Goal: Task Accomplishment & Management: Manage account settings

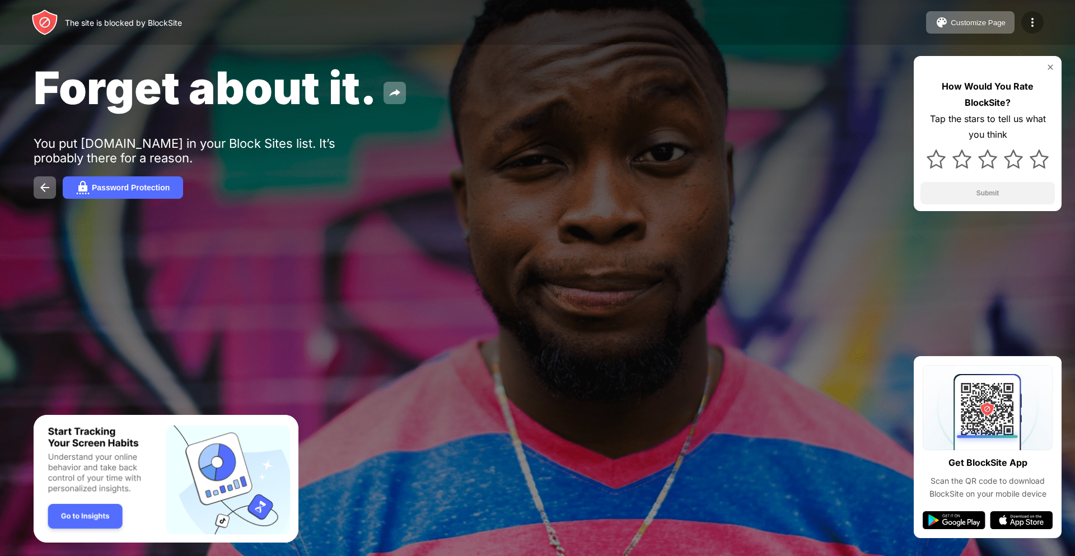
click at [1038, 17] on img at bounding box center [1032, 22] width 13 height 13
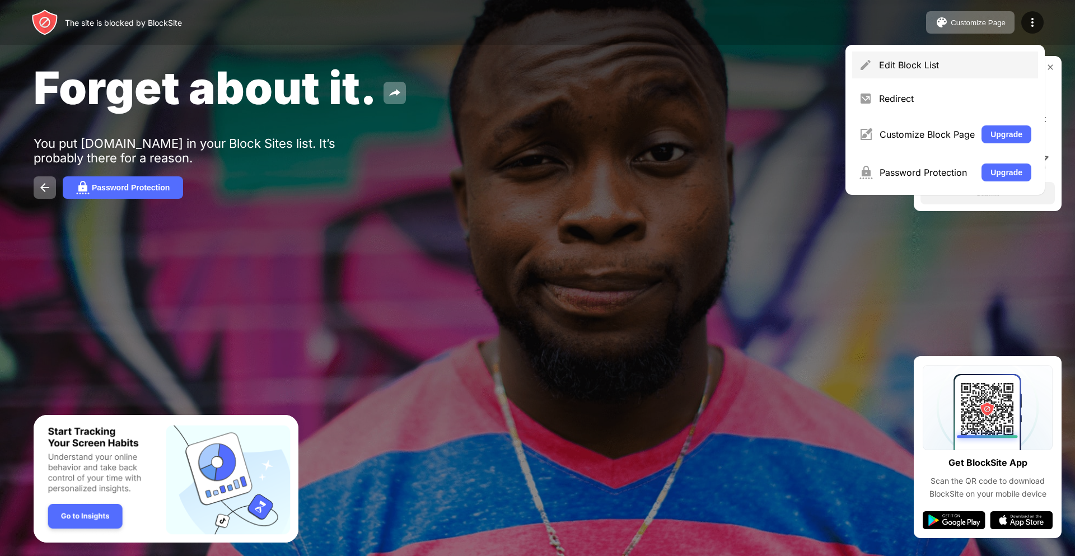
click at [932, 65] on div "Edit Block List" at bounding box center [955, 64] width 152 height 11
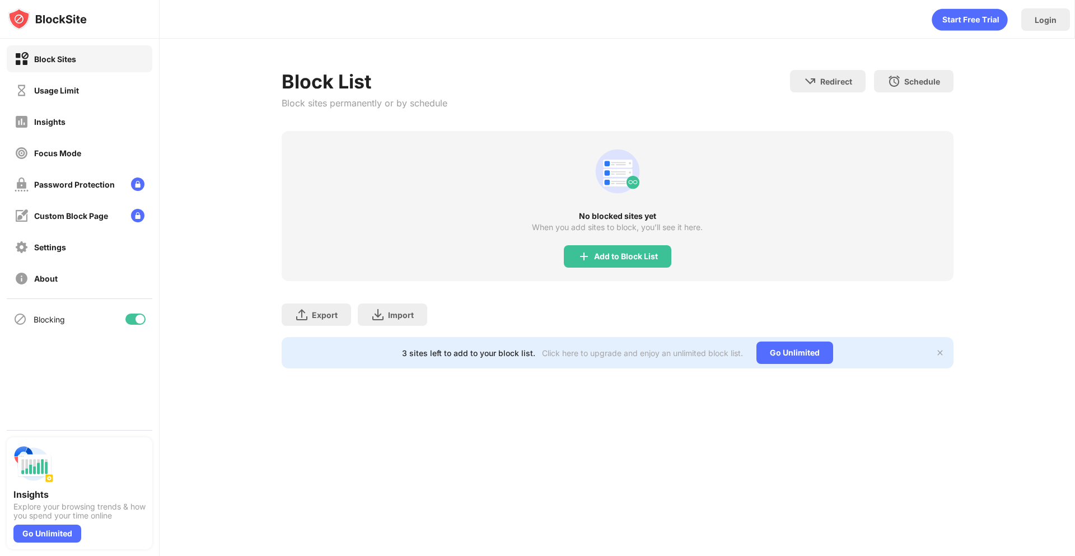
click at [138, 319] on div at bounding box center [139, 319] width 9 height 9
click at [1044, 25] on div "Login" at bounding box center [1045, 19] width 49 height 22
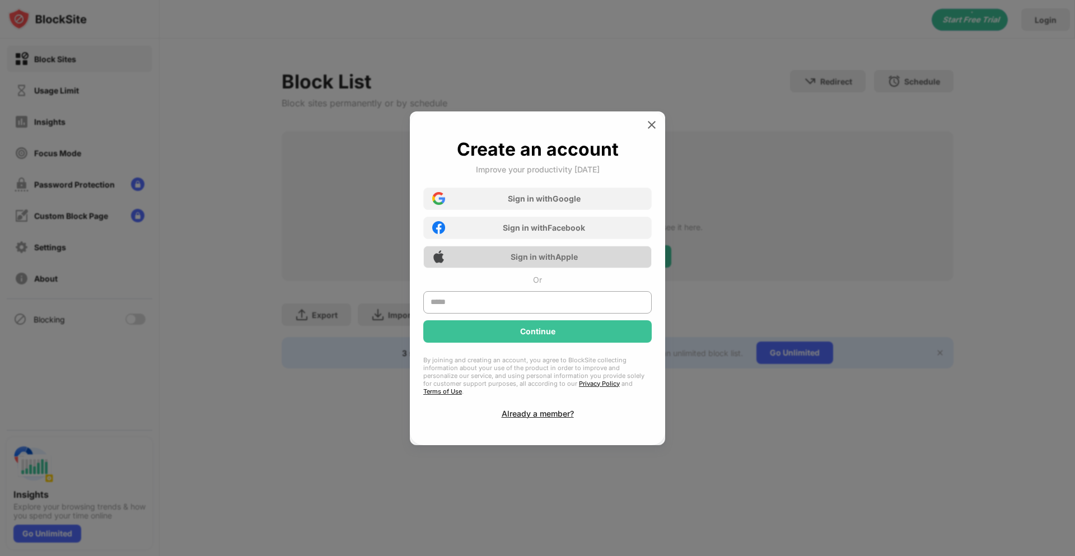
click at [548, 258] on div "Sign in with Apple" at bounding box center [544, 257] width 67 height 10
click at [545, 259] on div "Sign in with Apple" at bounding box center [544, 257] width 67 height 10
click at [526, 261] on div "Sign in with Apple" at bounding box center [544, 257] width 67 height 10
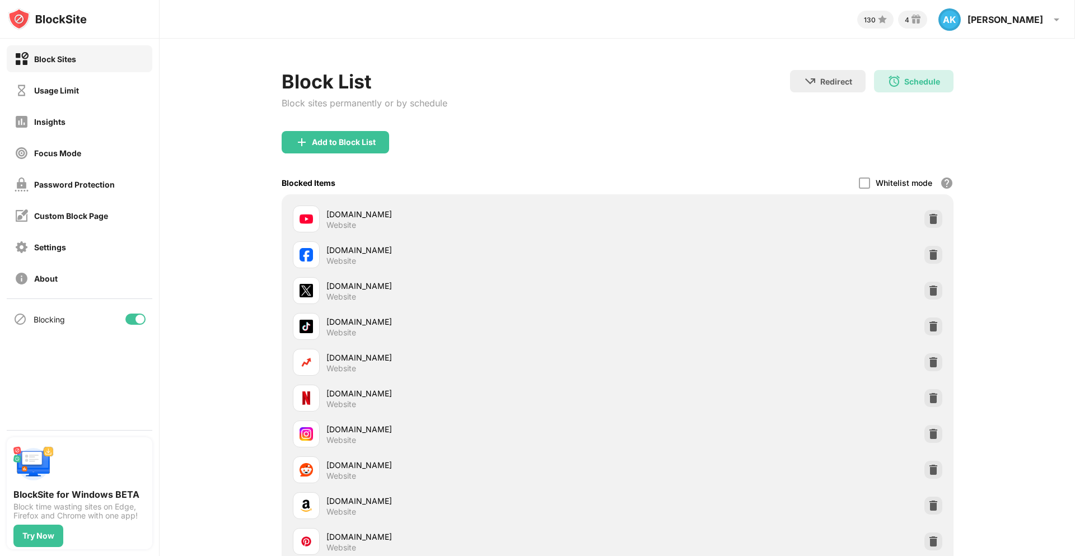
click at [683, 138] on div "Add to Block List" at bounding box center [618, 151] width 672 height 40
